Goal: Task Accomplishment & Management: Complete application form

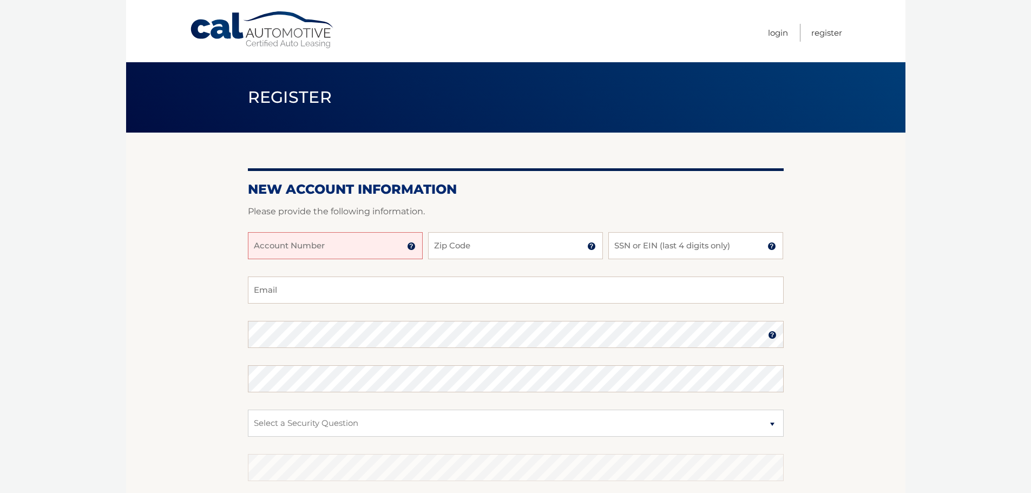
click at [344, 245] on input "Account Number" at bounding box center [335, 245] width 175 height 27
type input "44455980699"
type input "33026"
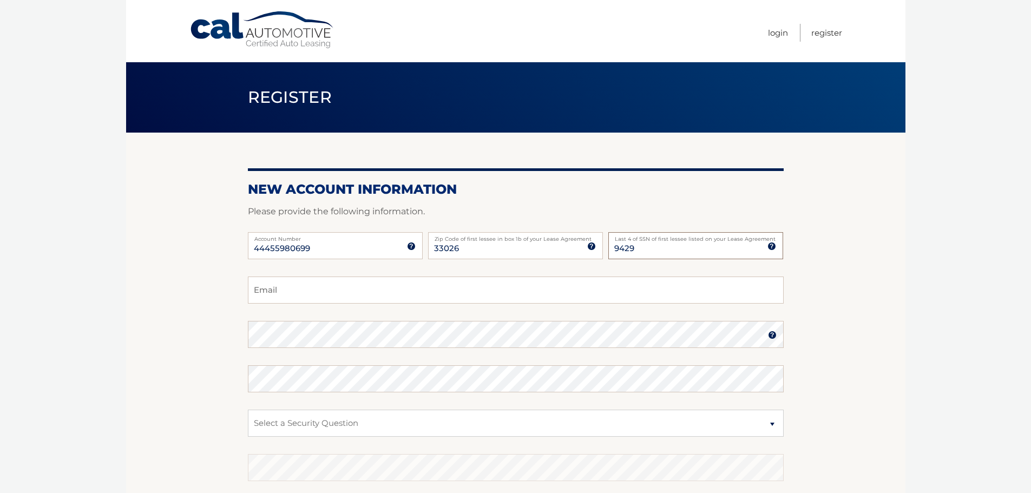
type input "9429"
type input "munozjocelyn@hotmail.com"
select select "1"
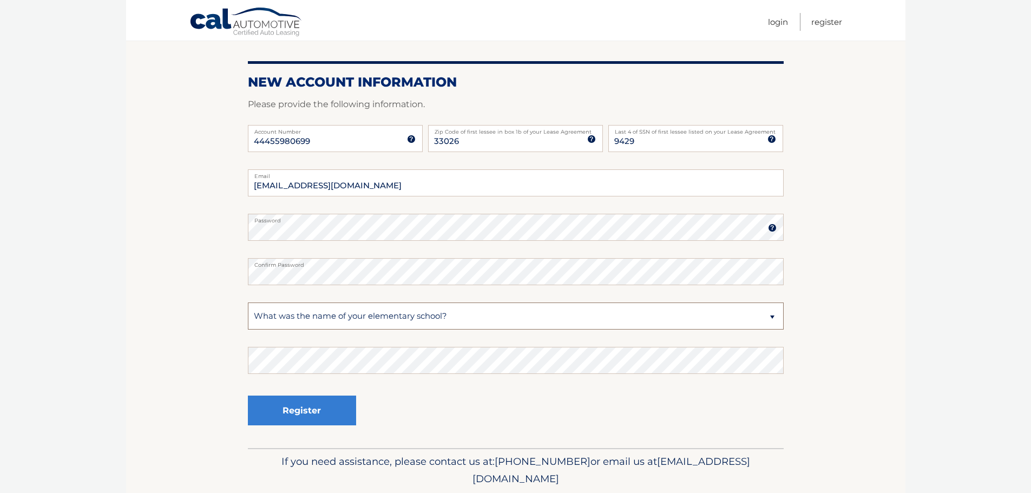
scroll to position [108, 0]
click at [293, 409] on button "Register" at bounding box center [302, 410] width 108 height 30
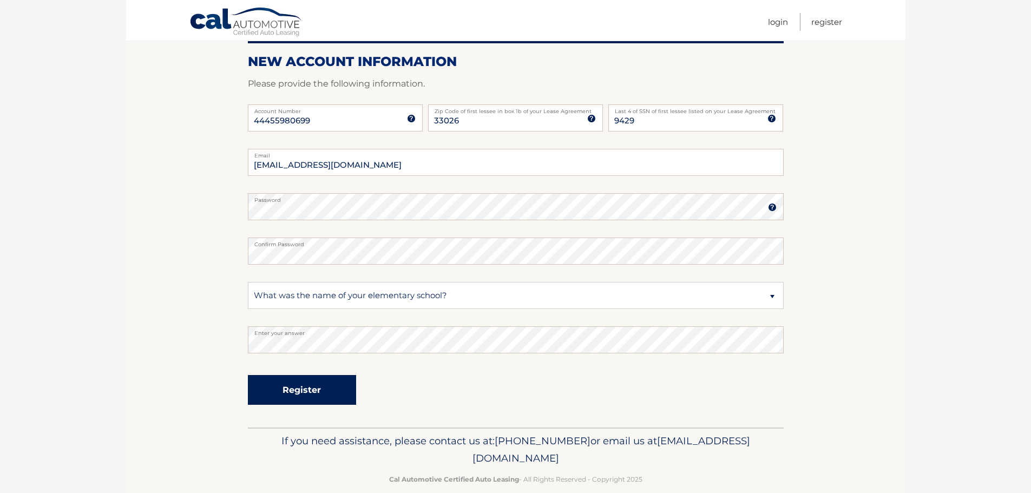
scroll to position [145, 0]
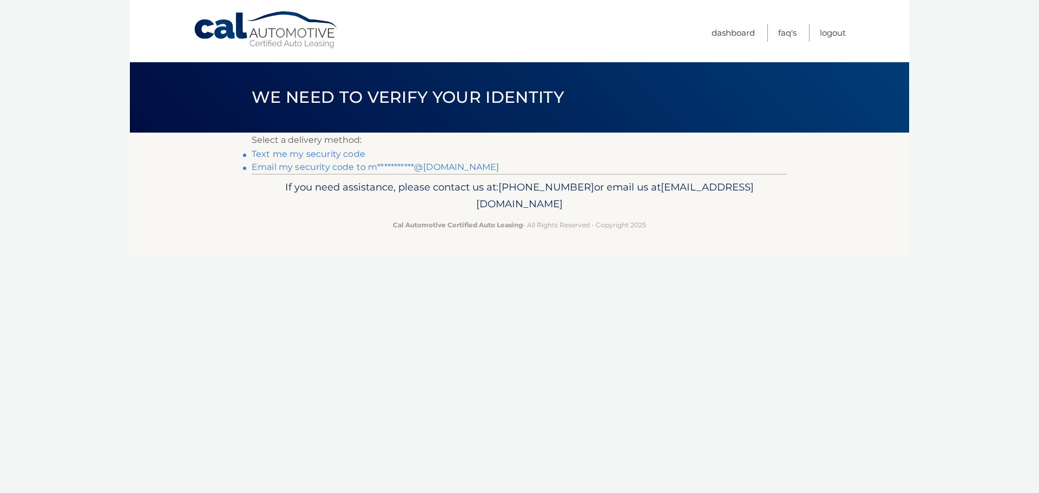
click at [289, 152] on link "Text me my security code" at bounding box center [309, 154] width 114 height 10
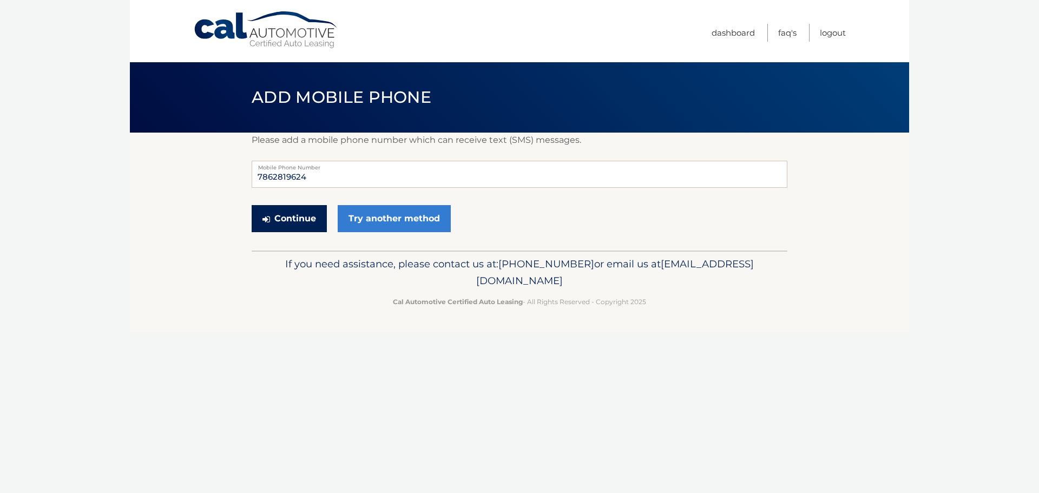
click at [303, 221] on button "Continue" at bounding box center [289, 218] width 75 height 27
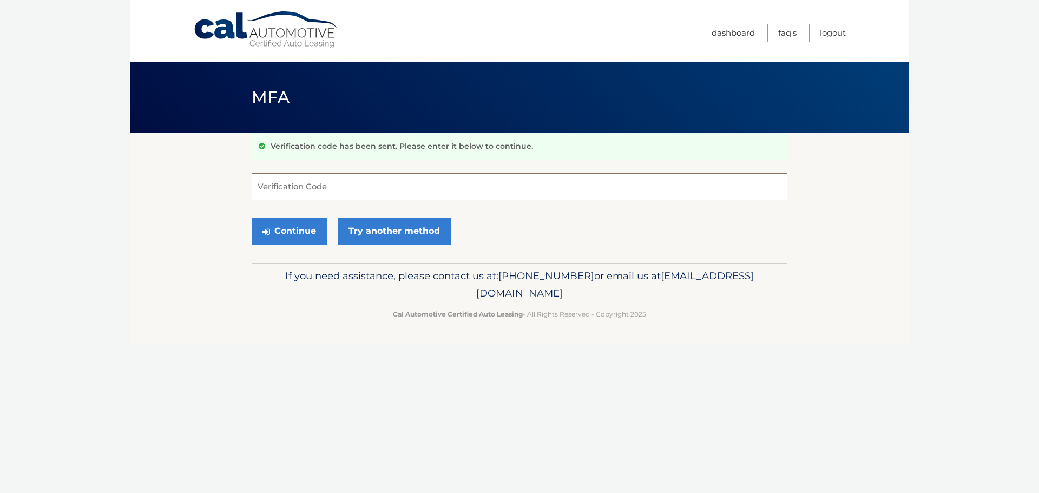
click at [337, 195] on input "Verification Code" at bounding box center [520, 186] width 536 height 27
type input "858510"
click at [310, 234] on button "Continue" at bounding box center [289, 231] width 75 height 27
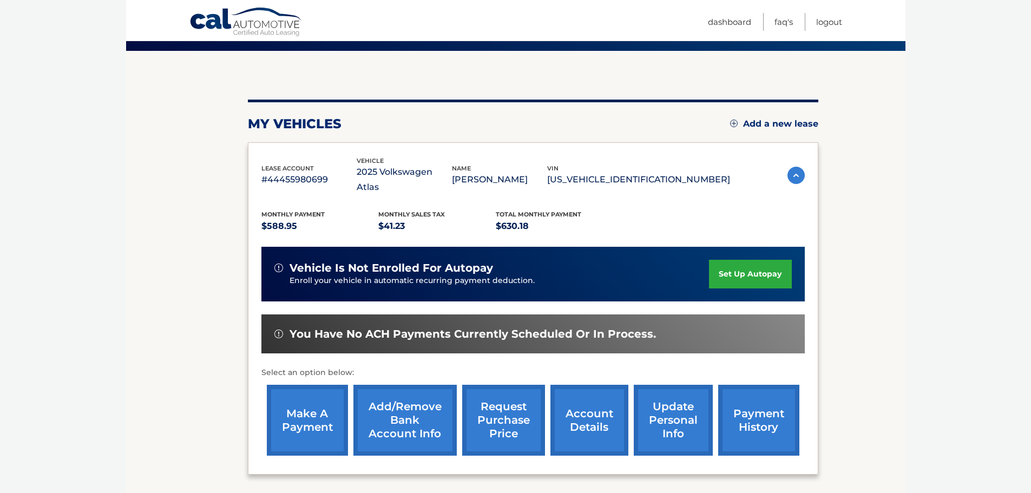
scroll to position [108, 0]
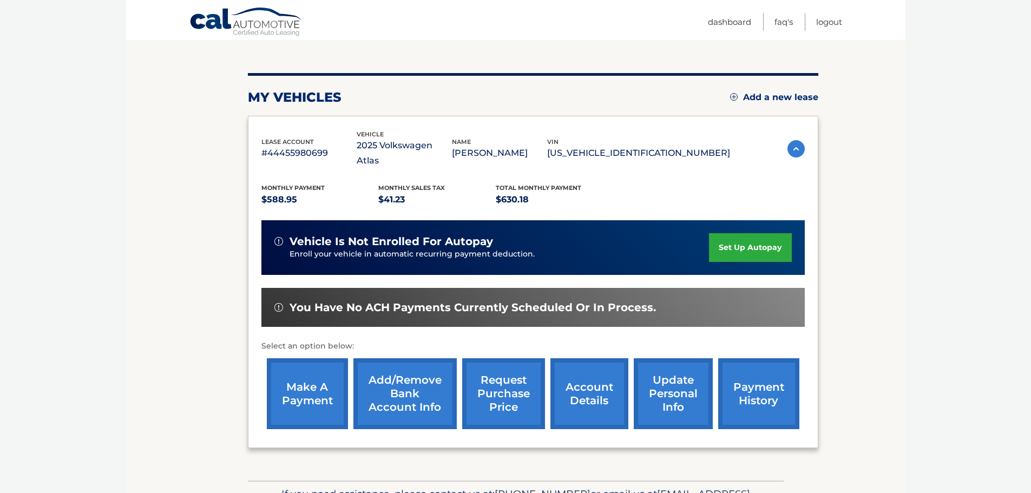
click at [407, 369] on link "Add/Remove bank account info" at bounding box center [404, 393] width 103 height 71
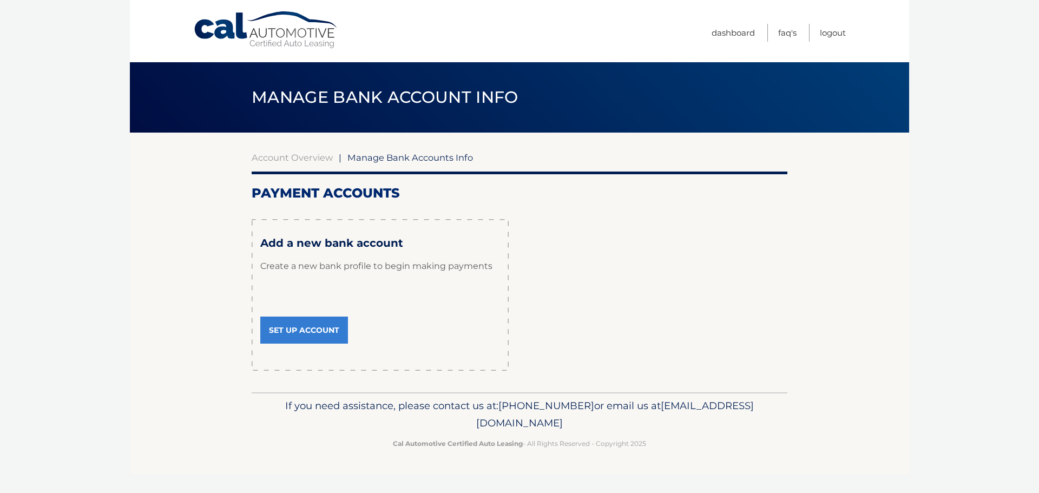
click at [294, 335] on link "Set Up Account" at bounding box center [304, 330] width 88 height 27
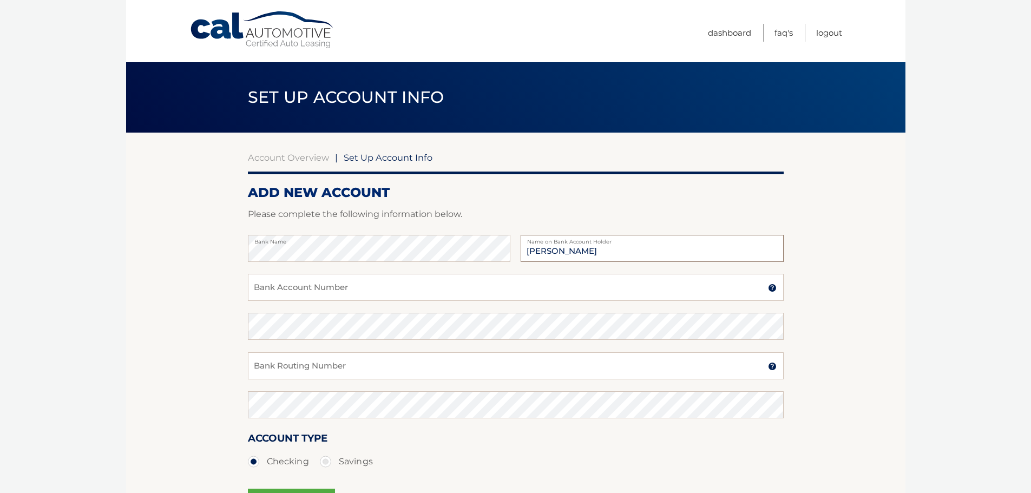
type input "[PERSON_NAME]"
click at [337, 298] on input "Bank Account Number" at bounding box center [516, 287] width 536 height 27
type input "/"
type input "852663509"
click at [324, 363] on input "Bank Routing Number" at bounding box center [516, 365] width 536 height 27
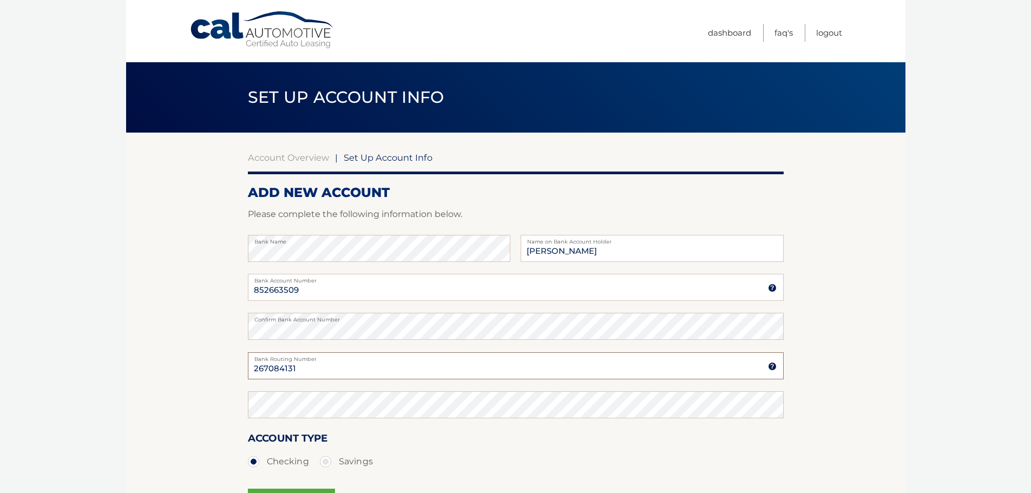
type input "267084131"
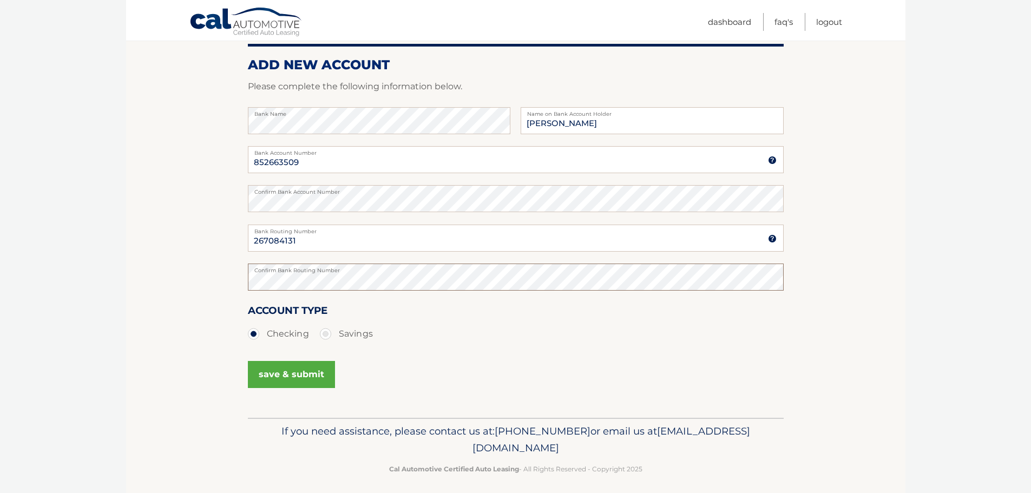
scroll to position [135, 0]
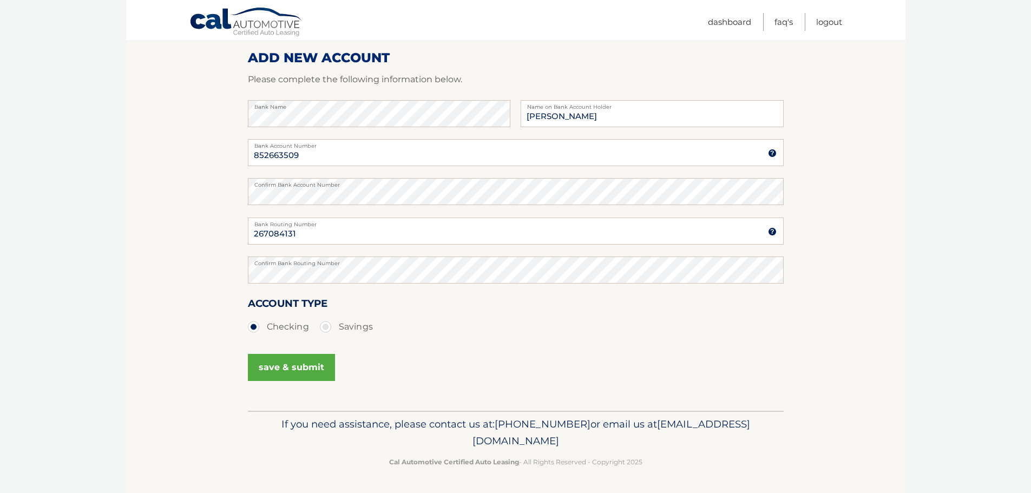
click at [301, 369] on button "save & submit" at bounding box center [291, 367] width 87 height 27
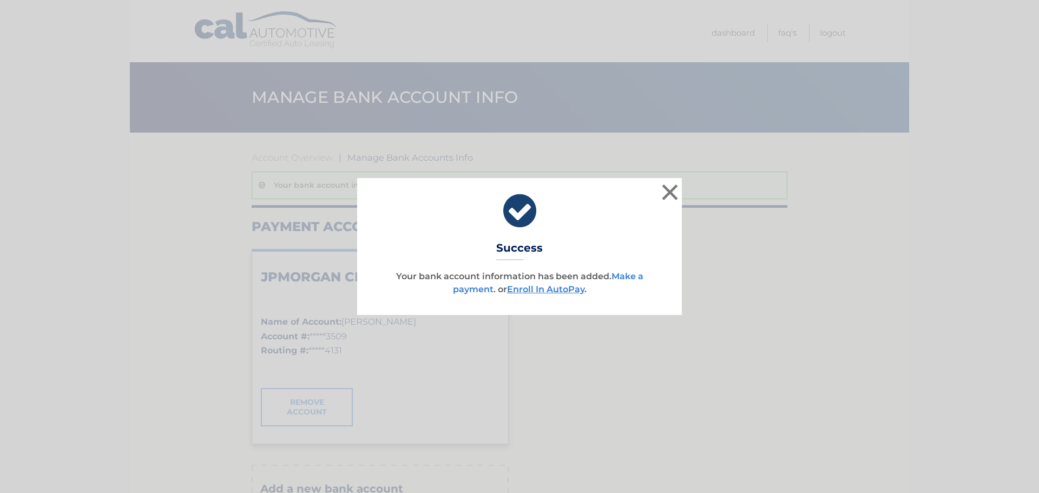
click at [624, 279] on link "Make a payment" at bounding box center [548, 282] width 191 height 23
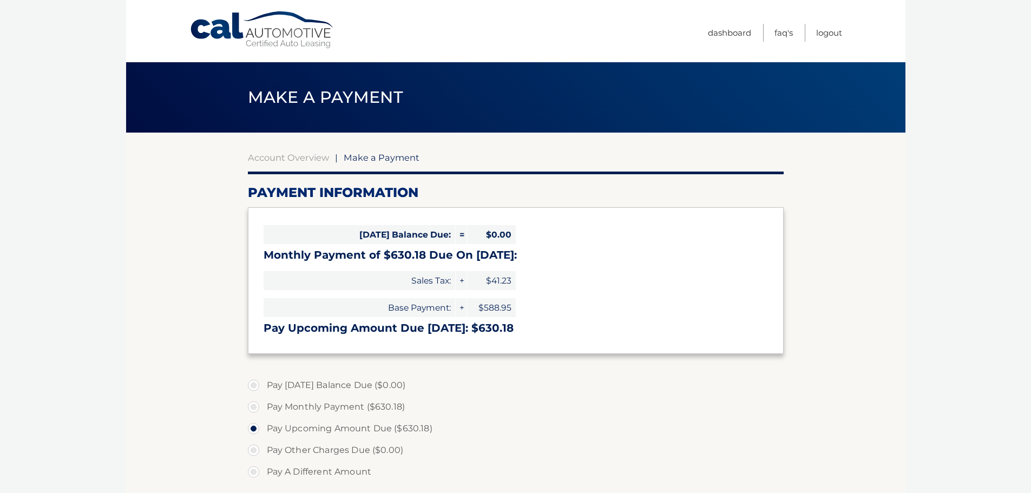
select select "YjFhNmQwYjgtNjI2YS00ZjhlLWExY2YtNTk0N2M1NTAxMmU3"
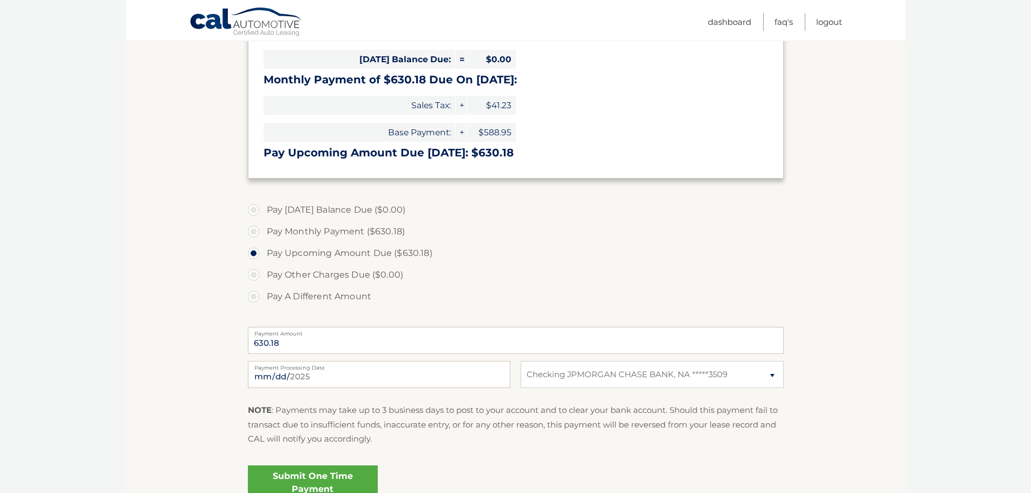
scroll to position [217, 0]
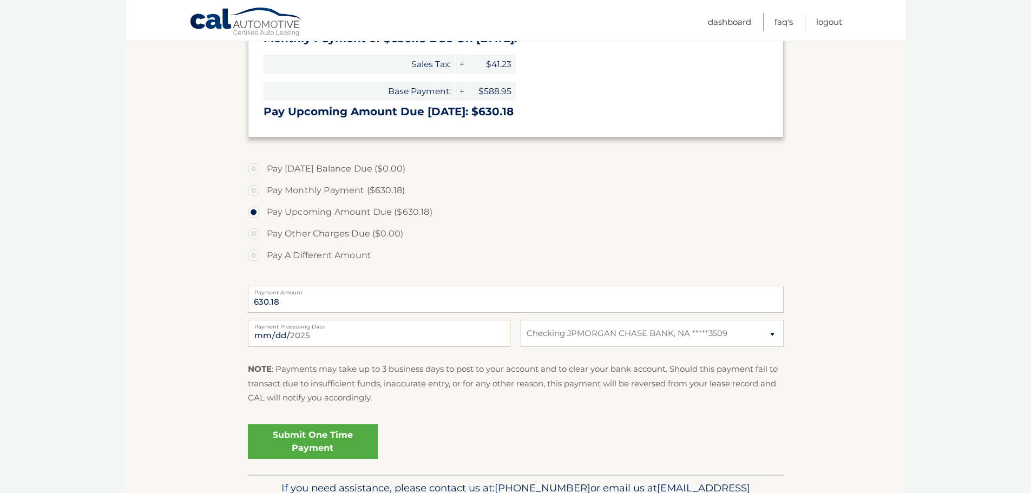
click at [259, 187] on label "Pay Monthly Payment ($630.18)" at bounding box center [516, 191] width 536 height 22
click at [259, 187] on input "Pay Monthly Payment ($630.18)" at bounding box center [257, 188] width 11 height 17
radio input "true"
click at [378, 207] on label "Pay Upcoming Amount Due ($630.18)" at bounding box center [516, 212] width 536 height 22
click at [263, 207] on input "Pay Upcoming Amount Due ($630.18)" at bounding box center [257, 209] width 11 height 17
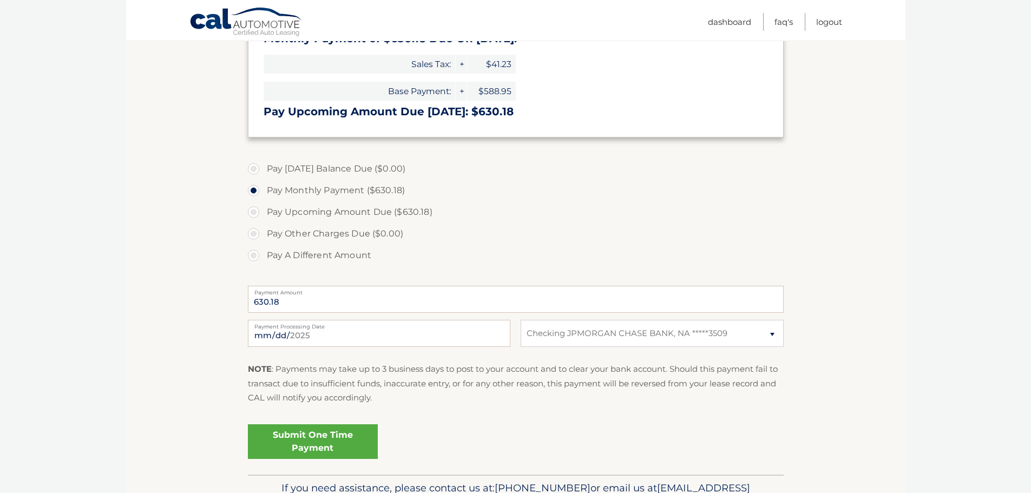
radio input "true"
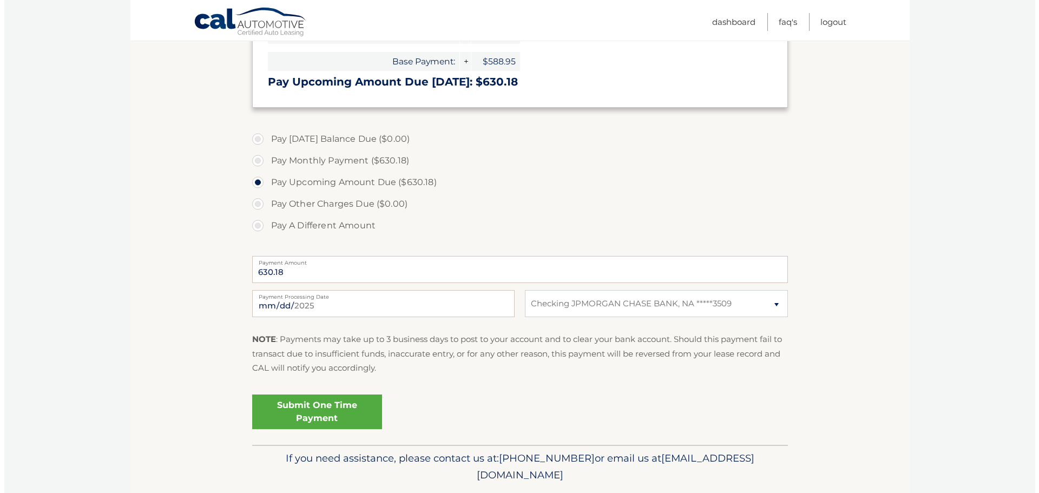
scroll to position [271, 0]
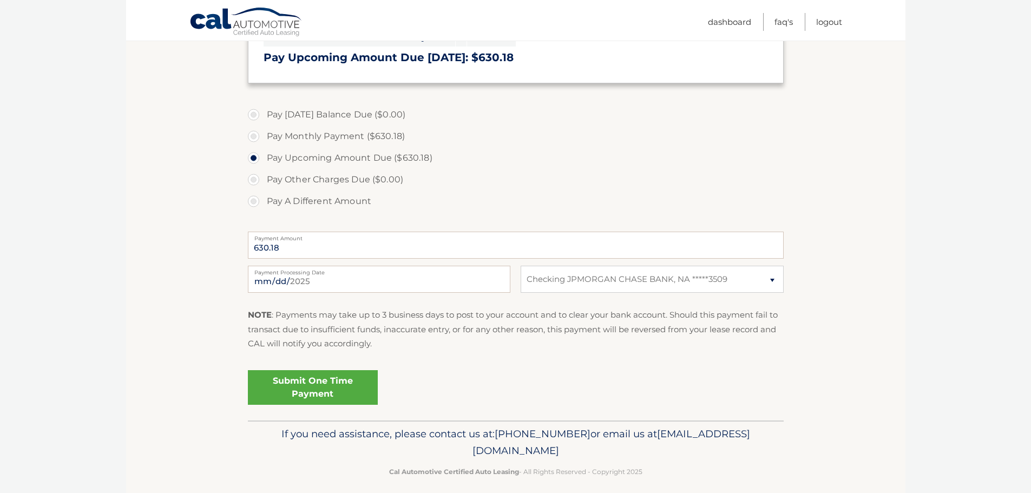
click at [335, 397] on link "Submit One Time Payment" at bounding box center [313, 387] width 130 height 35
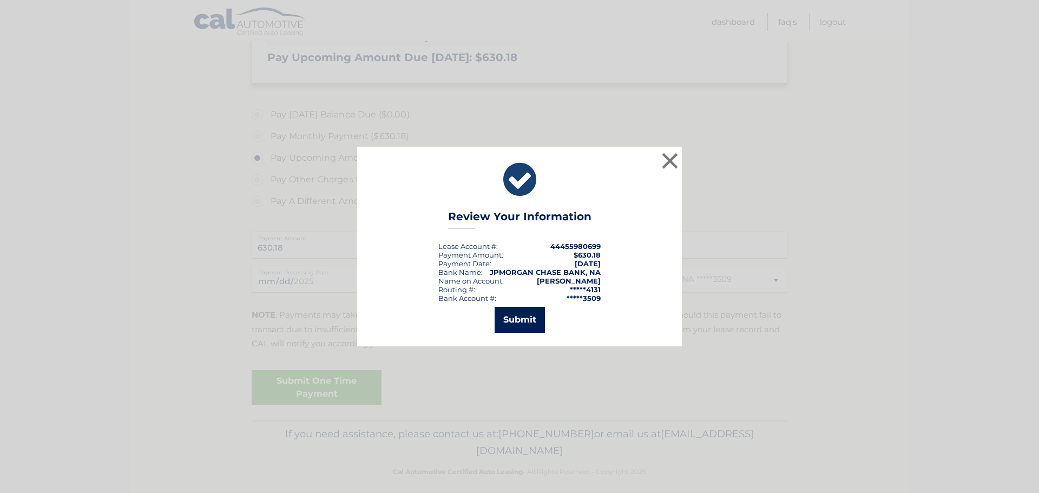
click at [525, 323] on button "Submit" at bounding box center [520, 320] width 50 height 26
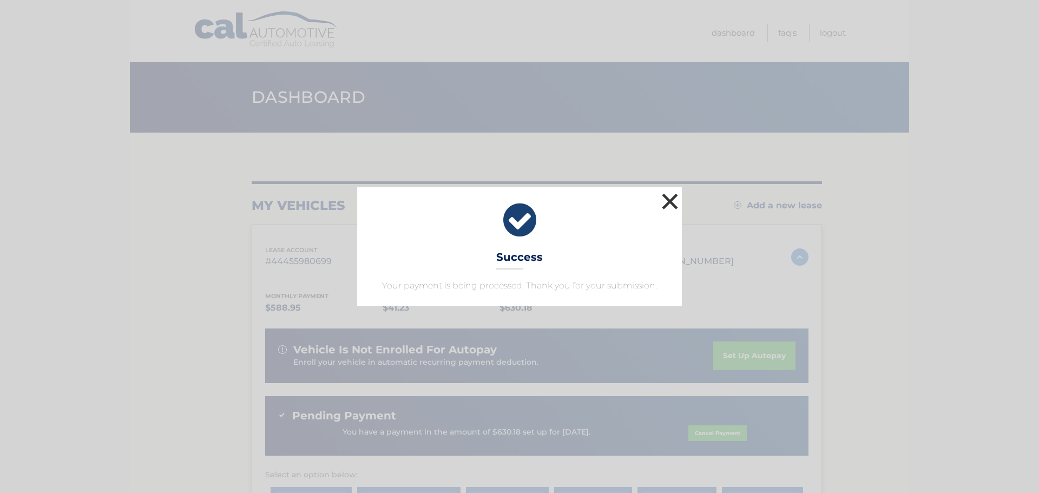
click at [670, 196] on button "×" at bounding box center [670, 202] width 22 height 22
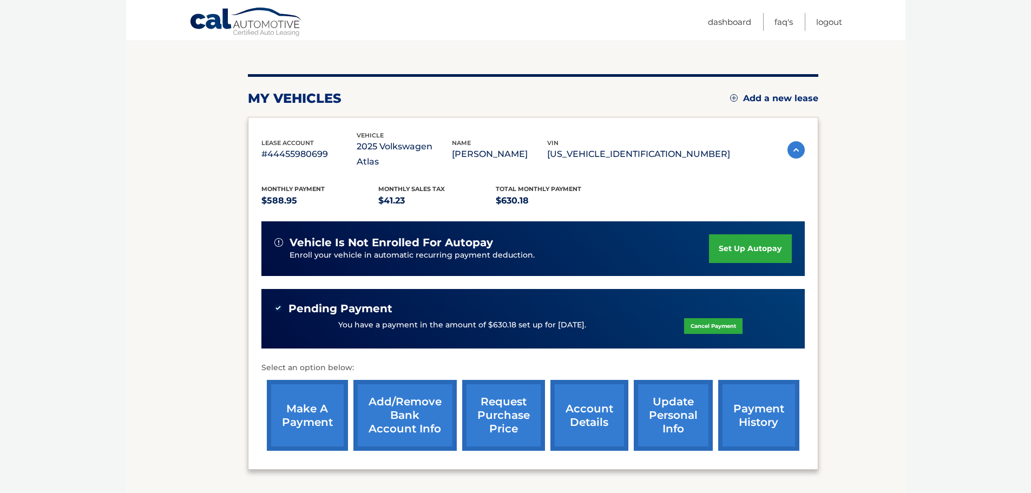
scroll to position [108, 0]
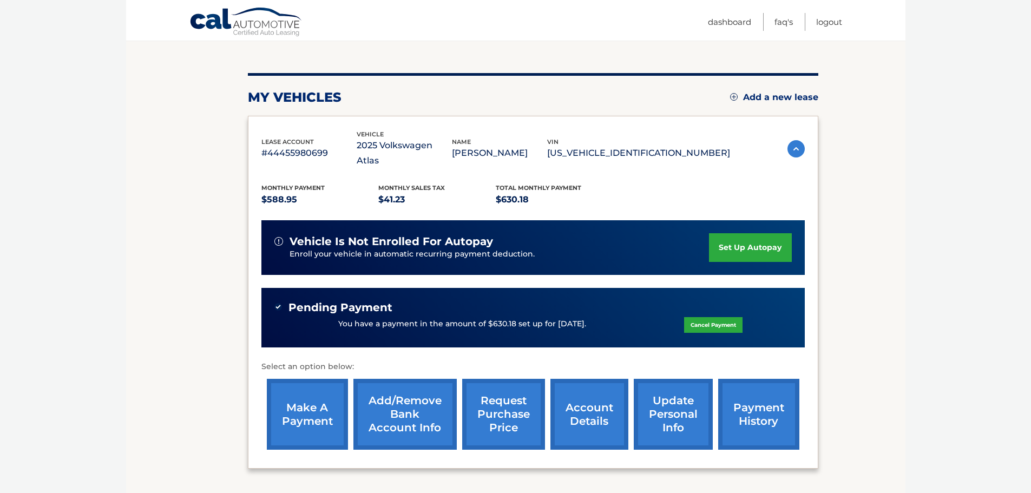
click at [770, 233] on link "set up autopay" at bounding box center [750, 247] width 82 height 29
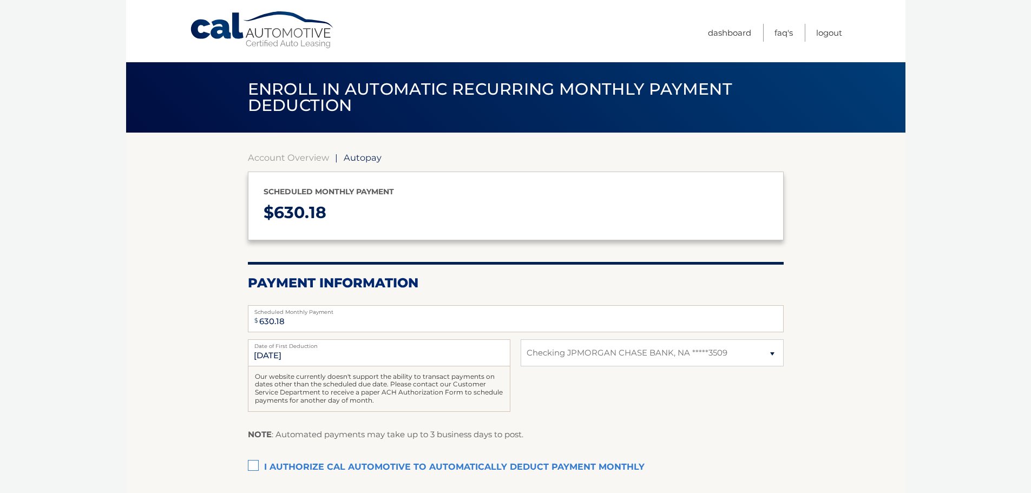
select select "YjFhNmQwYjgtNjI2YS00ZjhlLWExY2YtNTk0N2M1NTAxMmU3"
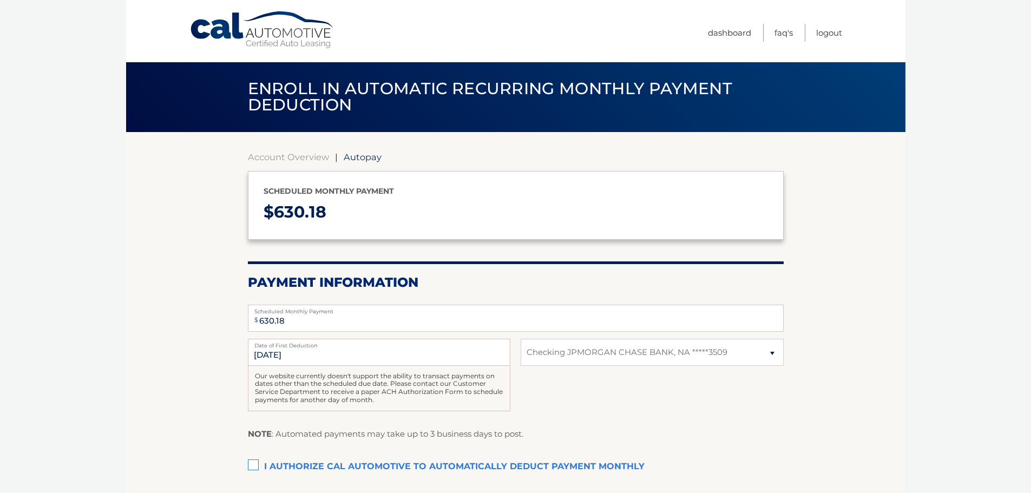
scroll to position [54, 0]
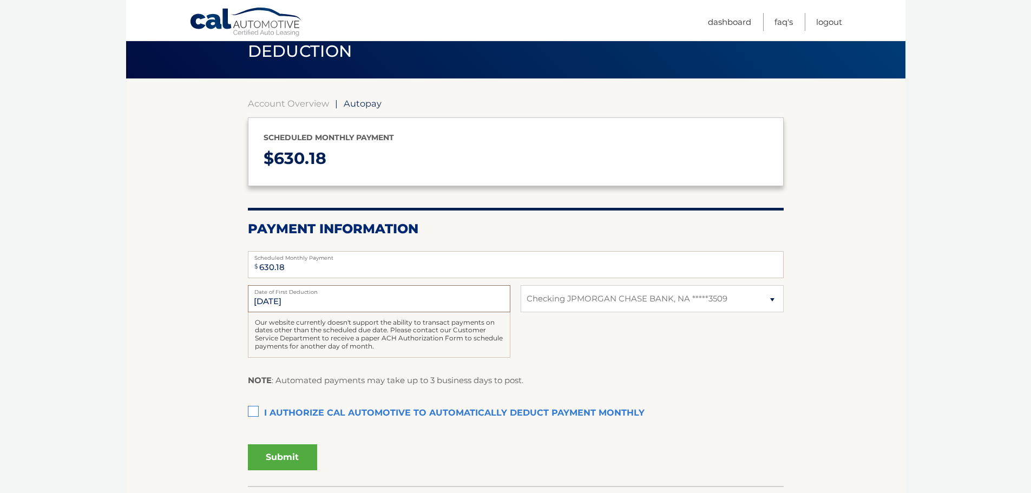
click at [272, 300] on input "[DATE]" at bounding box center [379, 298] width 263 height 27
drag, startPoint x: 286, startPoint y: 301, endPoint x: 238, endPoint y: 303, distance: 48.2
click at [238, 303] on section "Account Overview | Autopay Scheduled monthly payment $ 630.18 Payment Informati…" at bounding box center [515, 282] width 779 height 408
click at [292, 300] on input "[DATE]" at bounding box center [379, 298] width 263 height 27
click at [255, 330] on div "Our website currently doesn't support the ability to transact payments on dates…" at bounding box center [379, 334] width 263 height 45
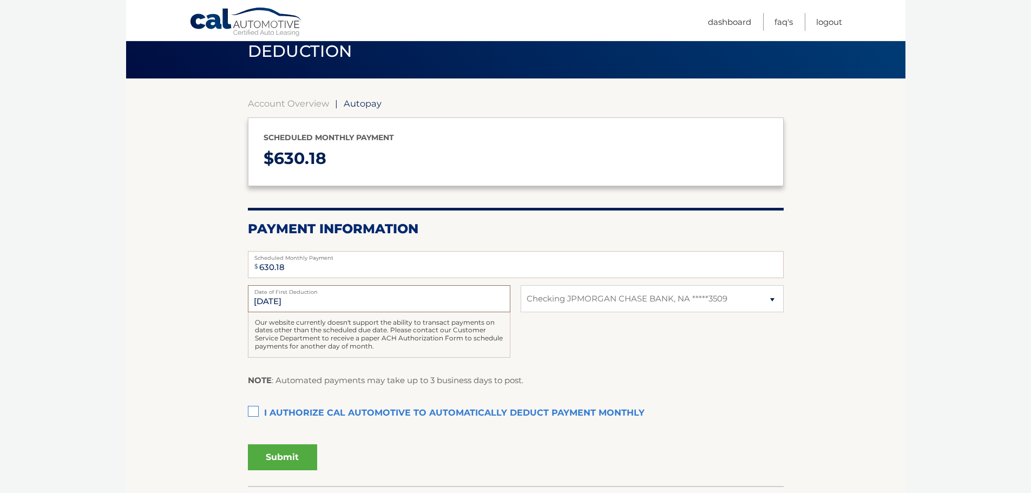
click at [261, 296] on input "[DATE]" at bounding box center [379, 298] width 263 height 27
click at [160, 326] on section "Account Overview | Autopay Scheduled monthly payment $ 630.18 Payment Informati…" at bounding box center [515, 282] width 779 height 408
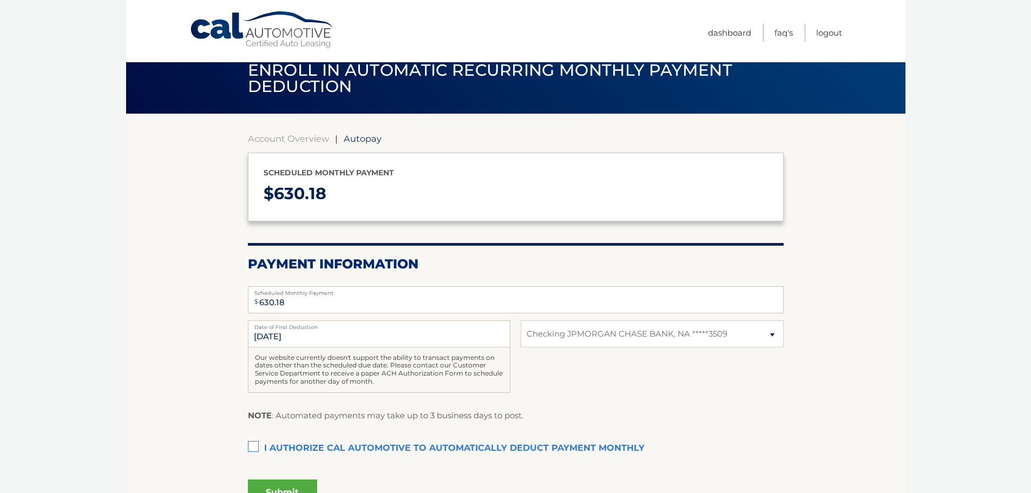
scroll to position [0, 0]
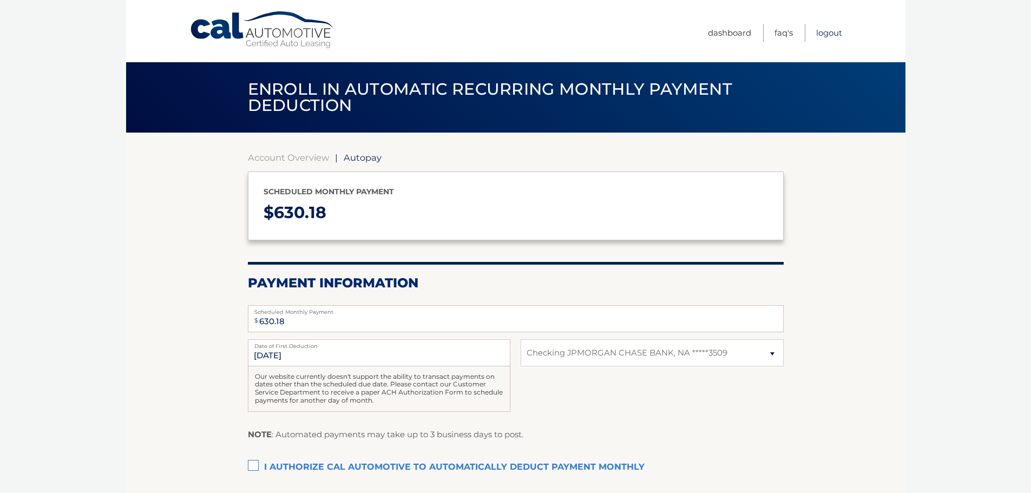
click at [839, 31] on link "Logout" at bounding box center [829, 33] width 26 height 18
